Goal: Task Accomplishment & Management: Use online tool/utility

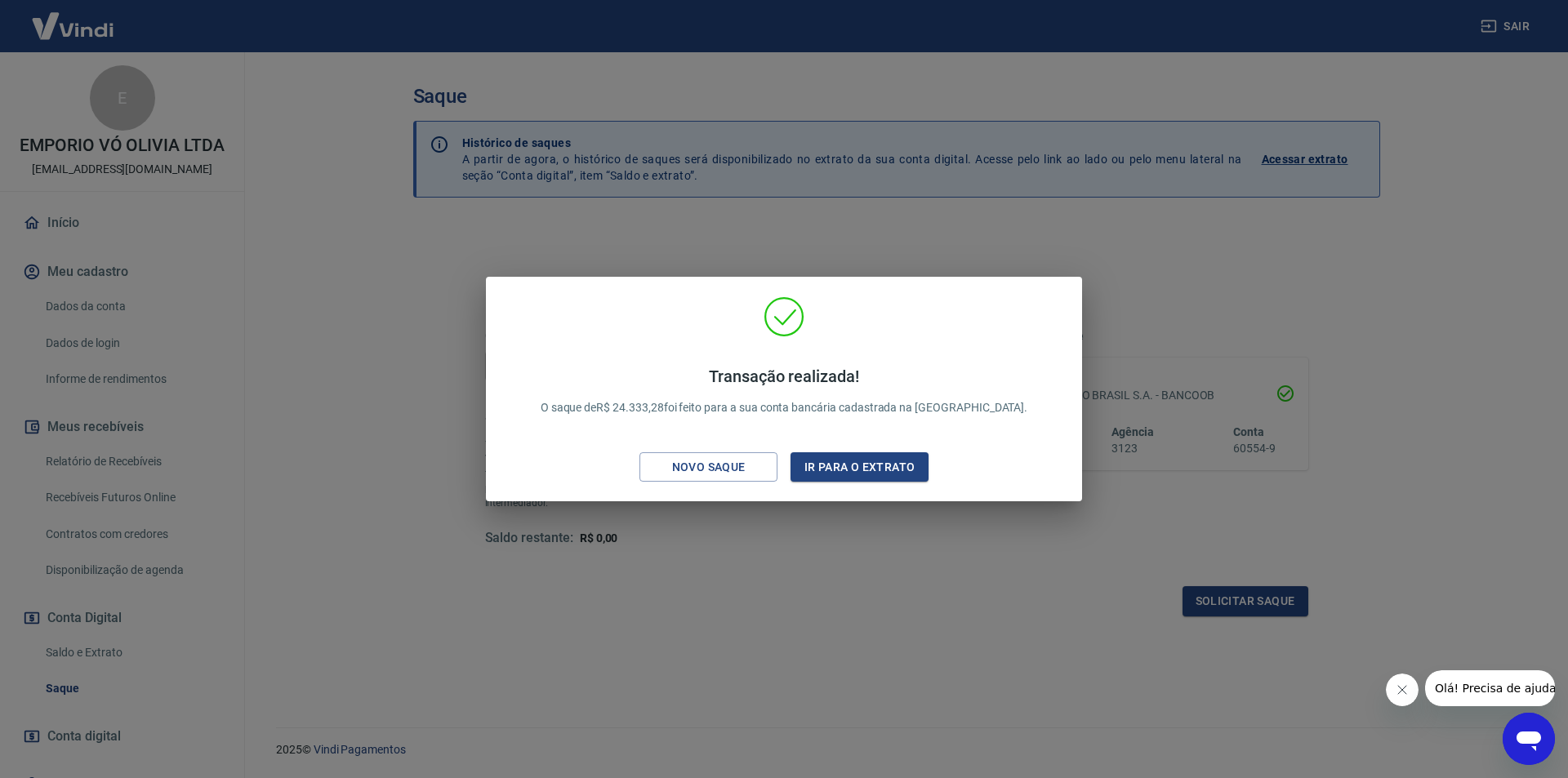
click at [743, 566] on div "Transação realizada! O saque de R$ 24.333,28 foi feito para a sua conta bancári…" at bounding box center [784, 389] width 1568 height 778
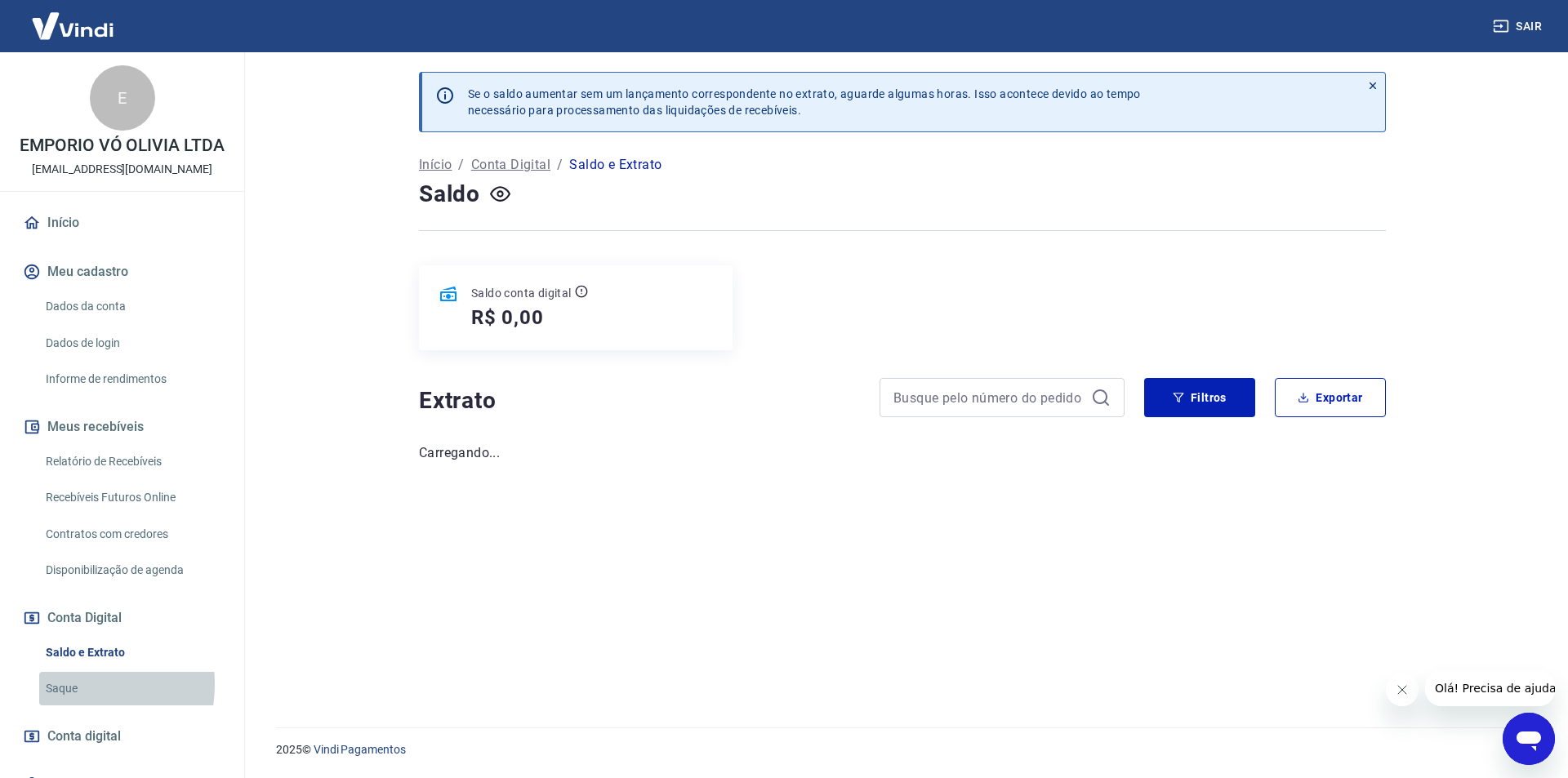
click at [57, 684] on link "Saque" at bounding box center [131, 688] width 185 height 33
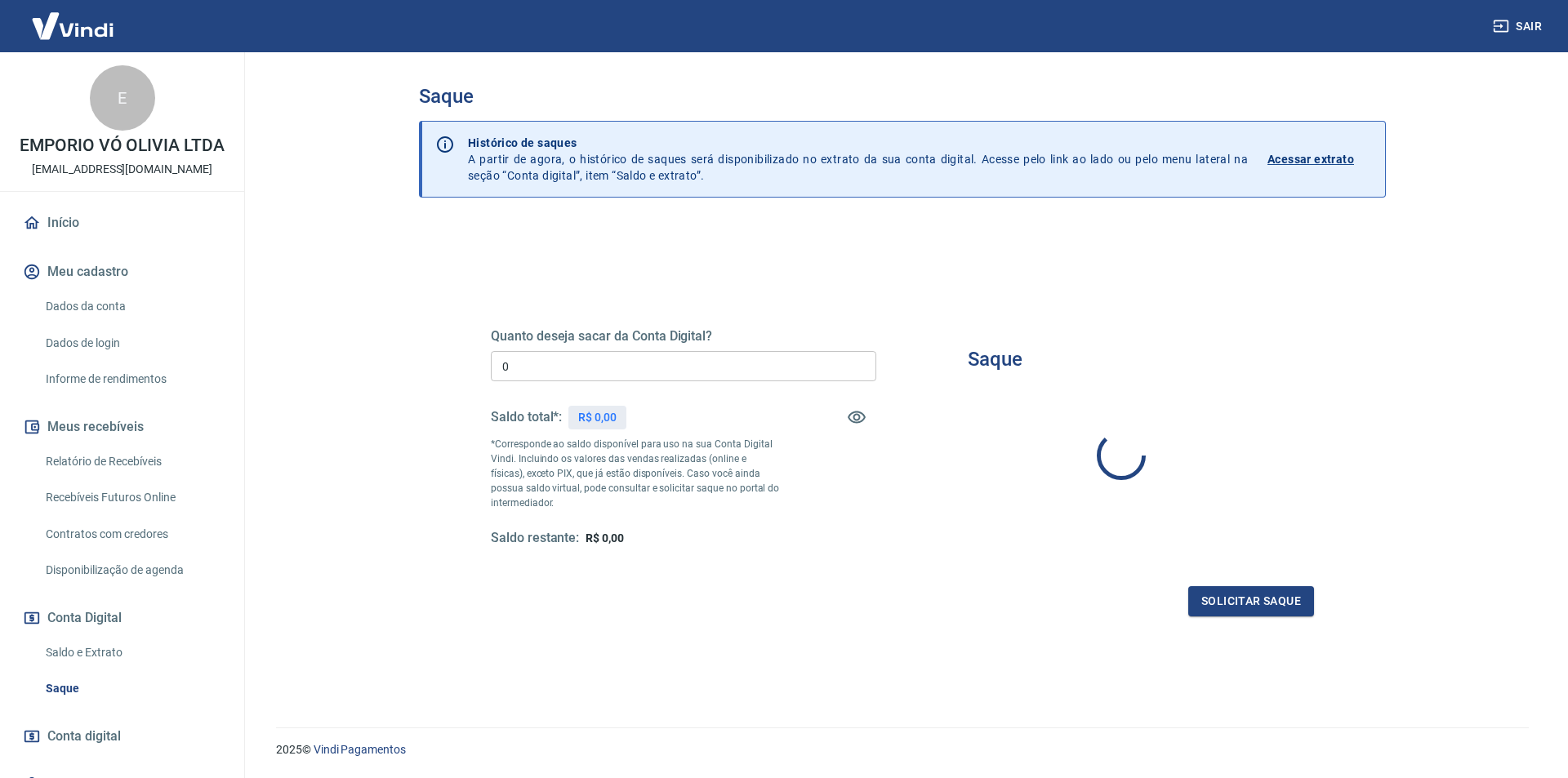
type input "R$ 0,00"
